Goal: Navigation & Orientation: Go to known website

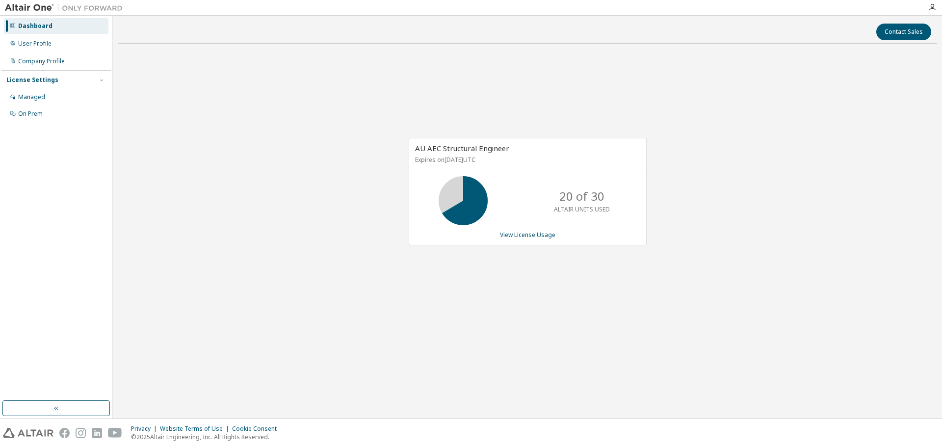
click at [32, 26] on div "Dashboard" at bounding box center [35, 26] width 34 height 8
